Goal: Manage account settings

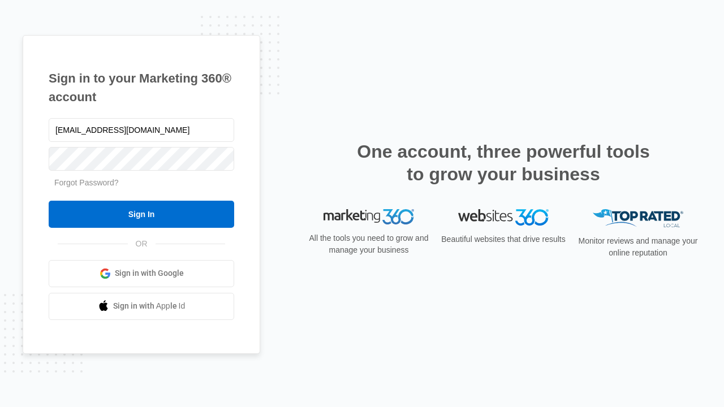
type input "dankie614@gmail.com"
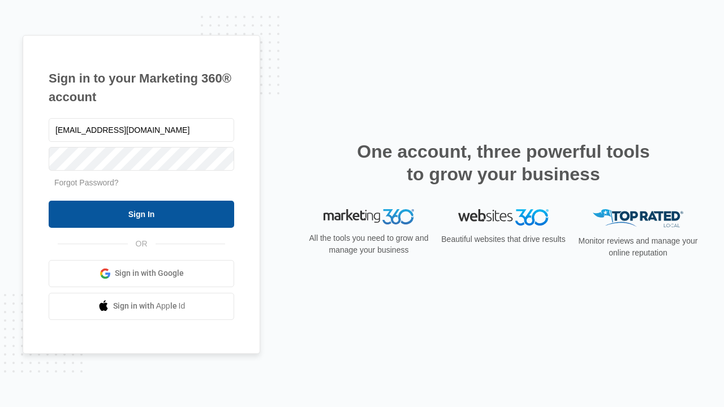
click at [141, 214] on input "Sign In" at bounding box center [141, 214] width 185 height 27
